Goal: Information Seeking & Learning: Learn about a topic

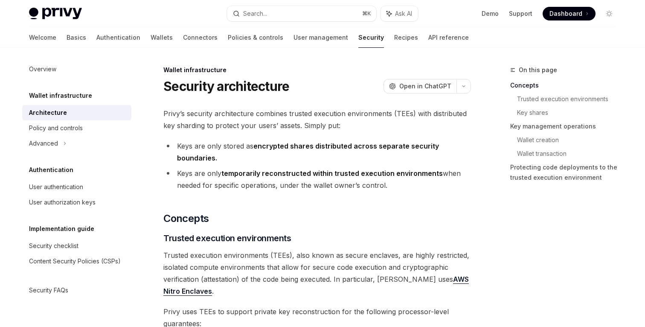
scroll to position [16, 0]
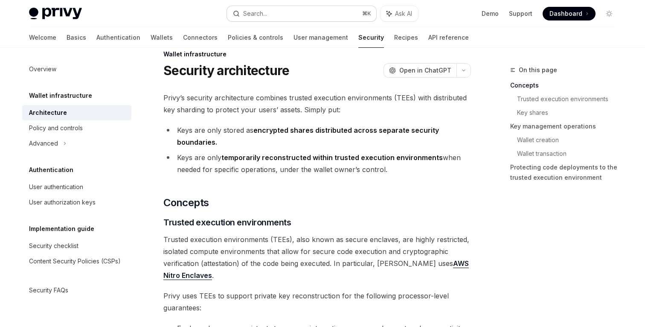
click at [322, 11] on button "Search... ⌘ K" at bounding box center [301, 13] width 149 height 15
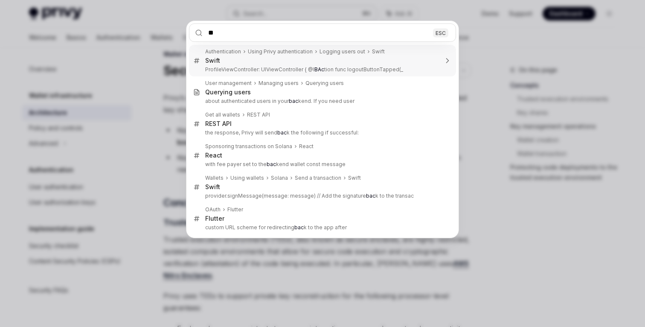
type input "*"
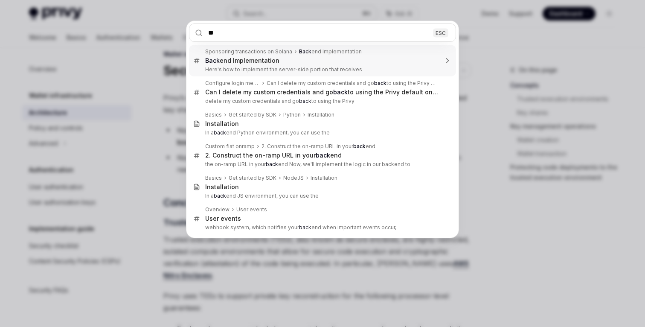
type input "*"
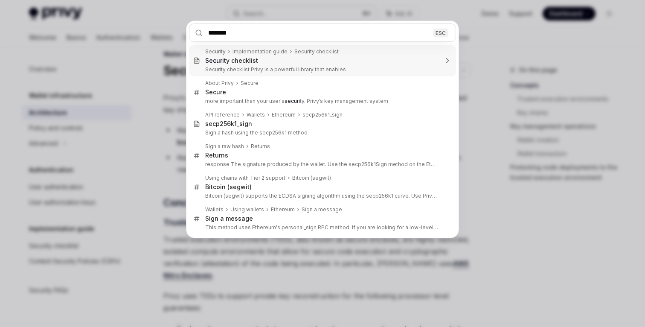
type input "********"
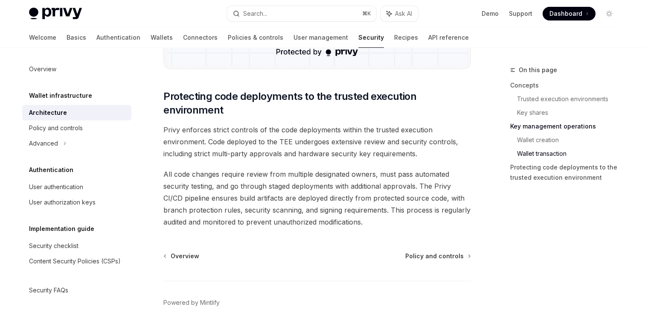
scroll to position [1795, 0]
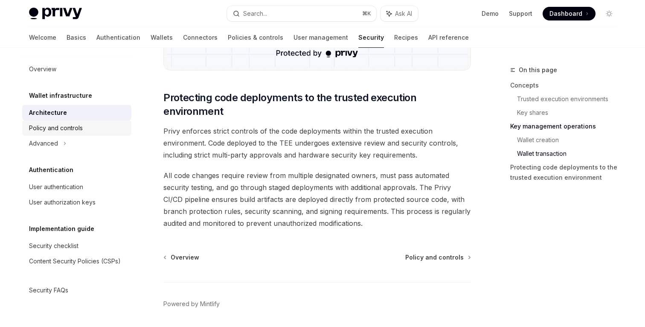
click at [93, 125] on div "Policy and controls" at bounding box center [77, 128] width 97 height 10
type textarea "*"
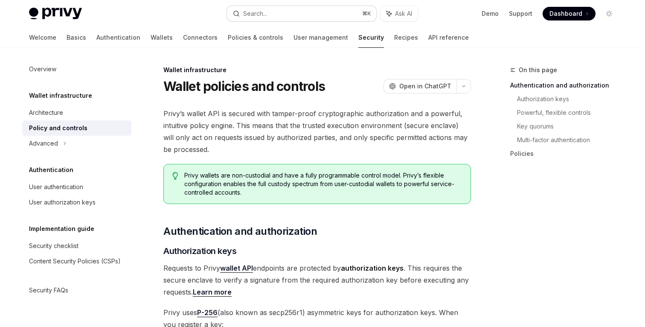
click at [272, 8] on button "Search... ⌘ K" at bounding box center [301, 13] width 149 height 15
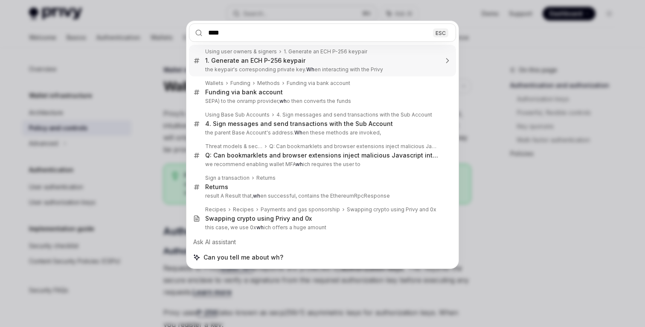
type input "*****"
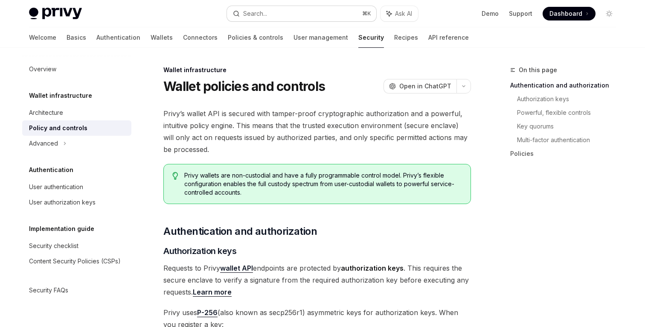
type textarea "*"
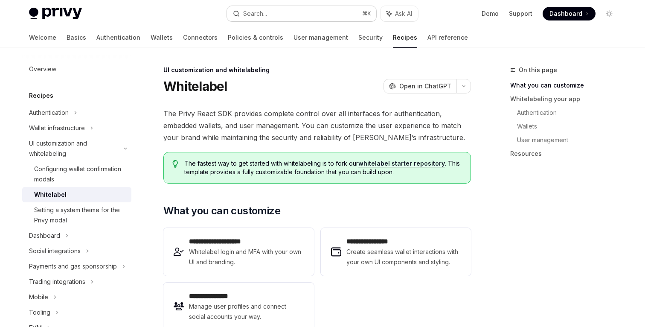
click at [331, 10] on button "Search... ⌘ K" at bounding box center [301, 13] width 149 height 15
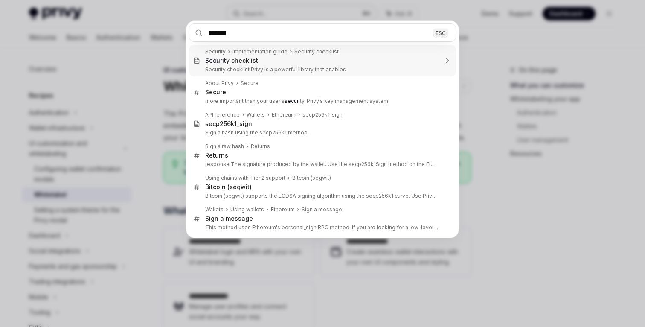
type input "********"
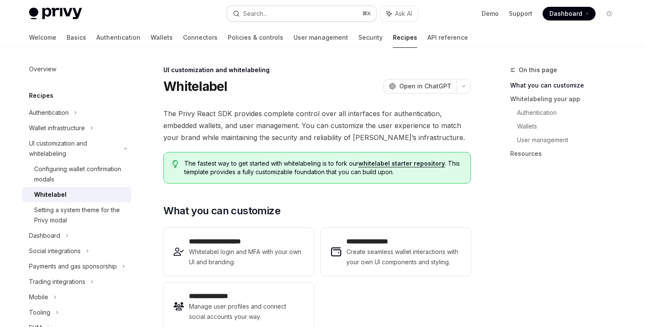
scroll to position [48, 0]
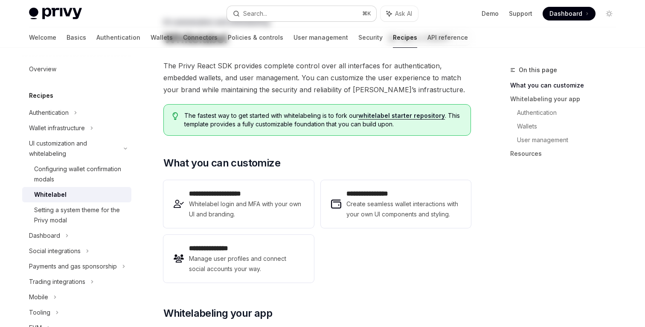
type textarea "*"
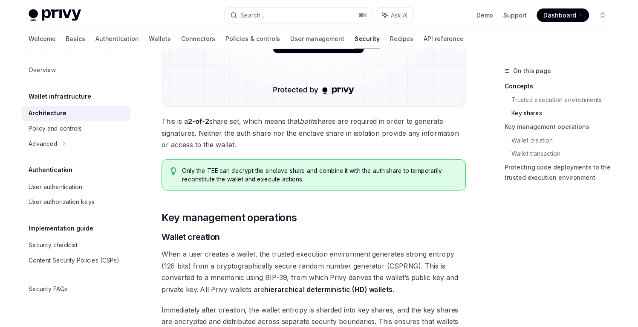
scroll to position [876, 0]
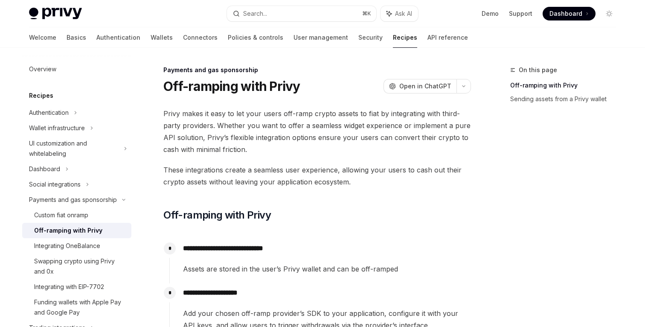
click at [393, 38] on link "Recipes" at bounding box center [405, 37] width 24 height 20
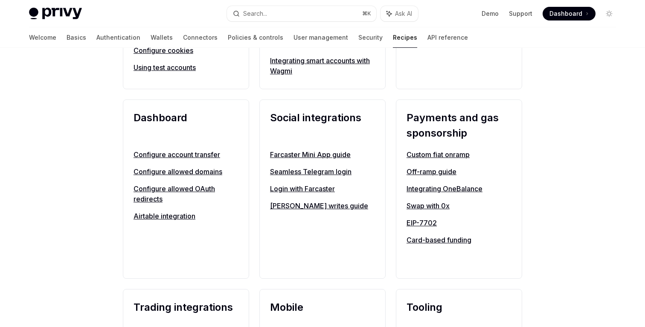
click at [344, 154] on link "Farcaster Mini App guide" at bounding box center [322, 154] width 105 height 10
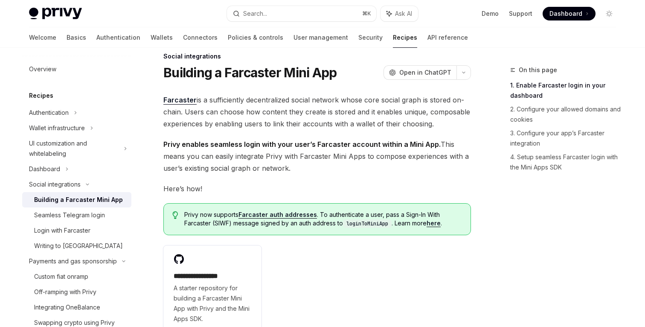
scroll to position [21, 0]
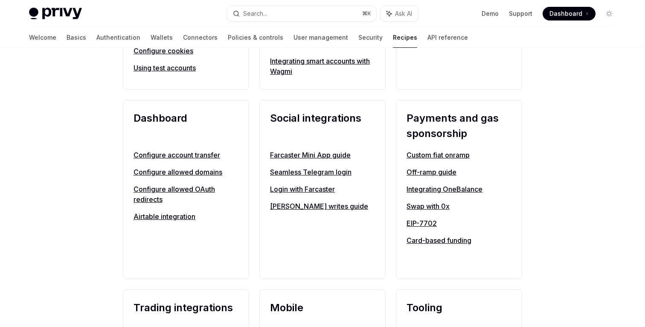
scroll to position [475, 0]
click at [438, 154] on link "Custom fiat onramp" at bounding box center [458, 154] width 105 height 10
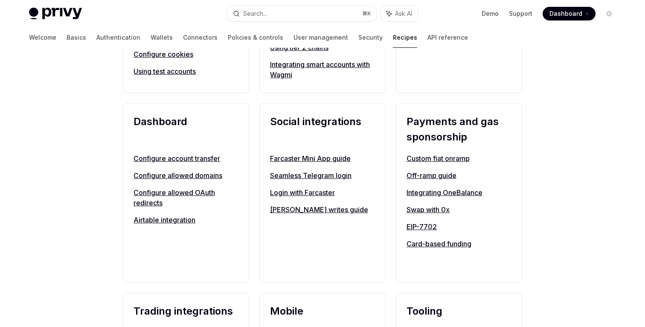
scroll to position [475, 0]
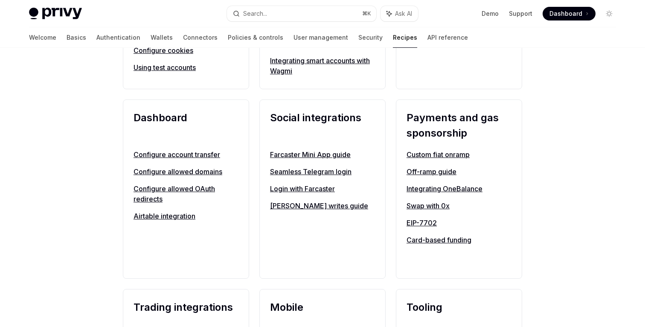
click at [422, 171] on link "Off-ramp guide" at bounding box center [458, 171] width 105 height 10
type textarea "*"
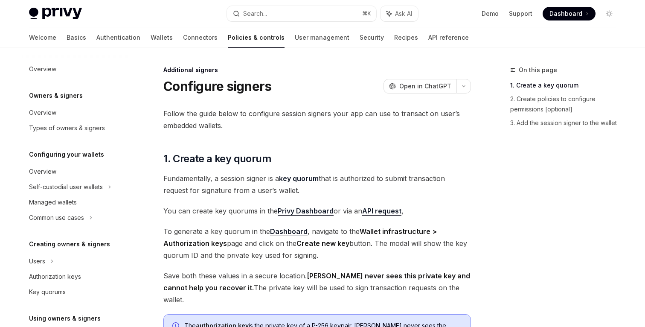
scroll to position [271, 0]
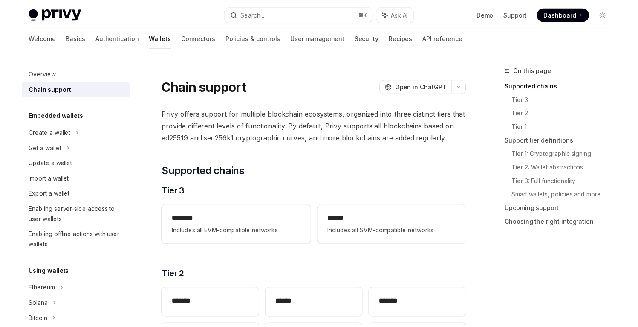
scroll to position [12, 0]
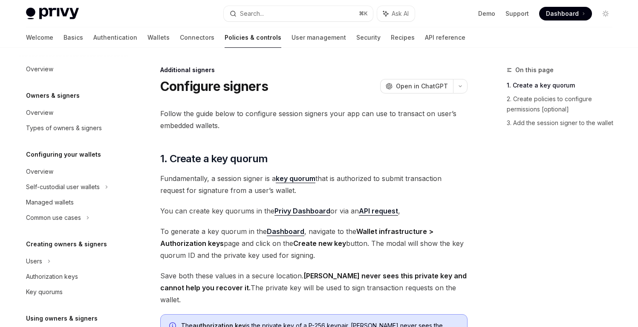
scroll to position [225, 0]
